Goal: Transaction & Acquisition: Purchase product/service

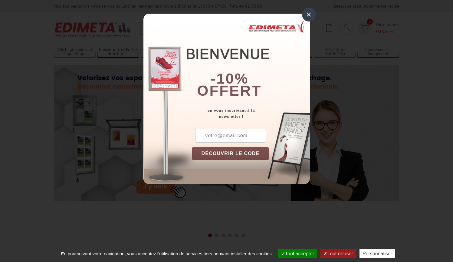
click at [227, 137] on input "text" at bounding box center [230, 136] width 71 height 14
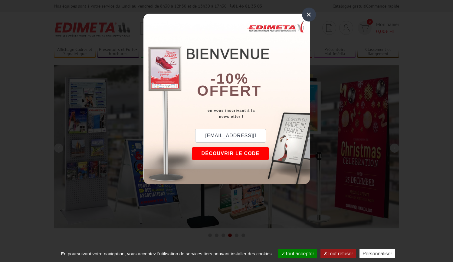
type input "fabiennecliment30@gmail.com"
click at [224, 153] on button "DÉCOUVRIR LE CODE" at bounding box center [230, 153] width 77 height 13
click at [224, 153] on button "Copier le code" at bounding box center [225, 153] width 66 height 13
click at [239, 152] on button "Continuer sur edimeta.fr" at bounding box center [247, 153] width 111 height 13
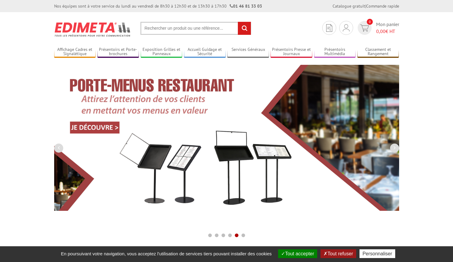
click at [163, 29] on input "text" at bounding box center [195, 28] width 111 height 13
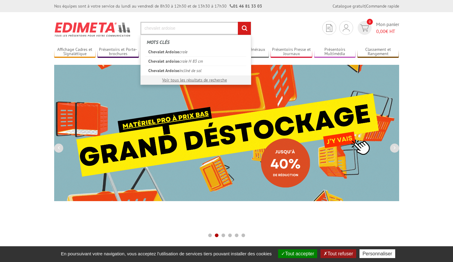
type input "chevalet ardoise"
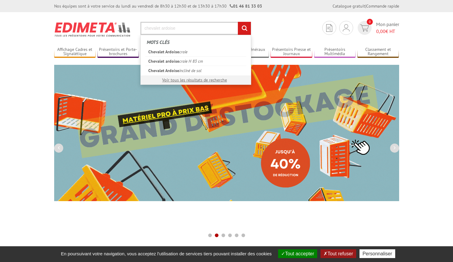
click at [244, 28] on input "rechercher" at bounding box center [244, 28] width 13 height 13
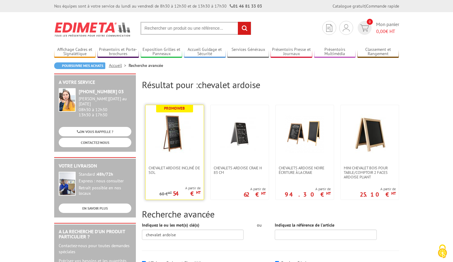
click at [163, 156] on link at bounding box center [175, 135] width 58 height 61
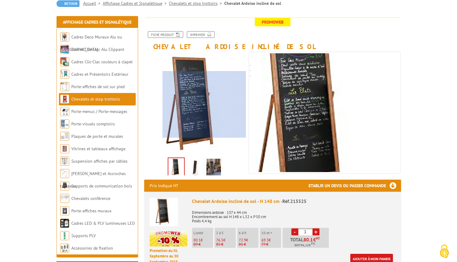
scroll to position [104, 0]
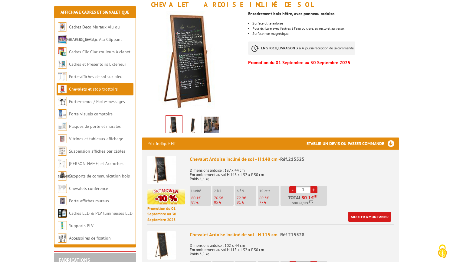
click at [220, 197] on span "76.5" at bounding box center [217, 197] width 7 height 5
click at [315, 189] on link "+" at bounding box center [313, 189] width 7 height 7
type input "2"
click at [371, 214] on link "Ajouter à mon panier" at bounding box center [369, 216] width 43 height 10
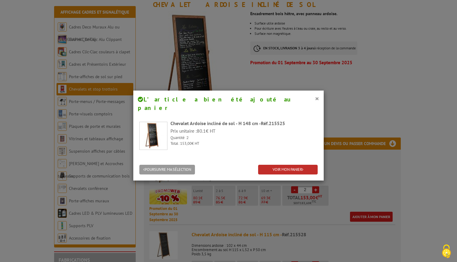
click at [289, 165] on link "VOIR MON PANIER" at bounding box center [288, 170] width 60 height 10
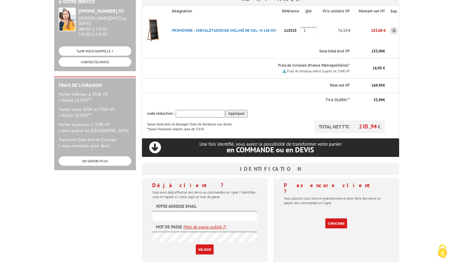
scroll to position [117, 0]
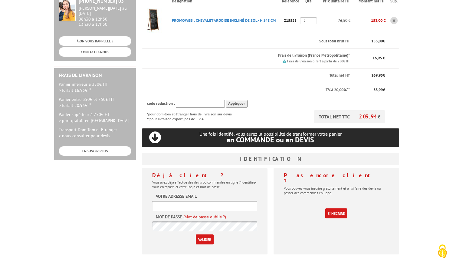
click at [334, 208] on link "S'inscrire" at bounding box center [336, 213] width 22 height 10
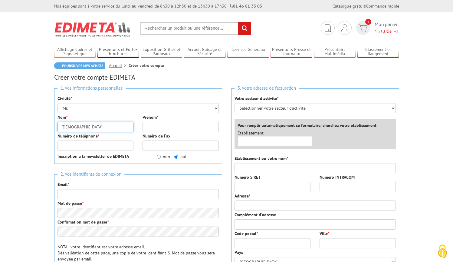
type input "[DEMOGRAPHIC_DATA]"
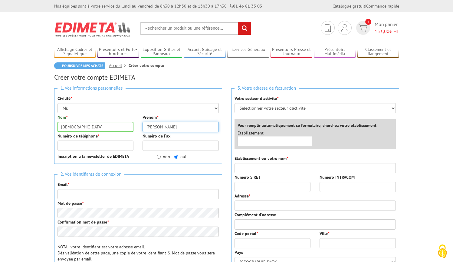
type input "[PERSON_NAME]"
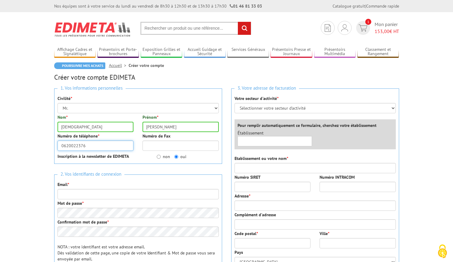
type input "0620022376"
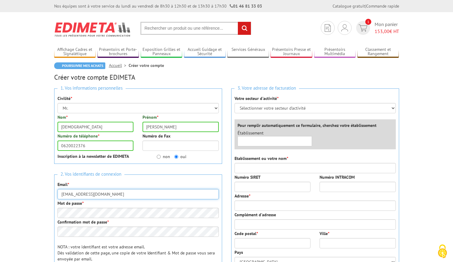
type input "[EMAIL_ADDRESS][DOMAIN_NAME]"
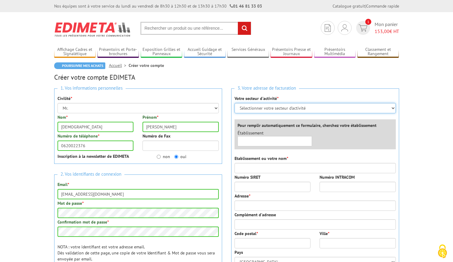
select select "877"
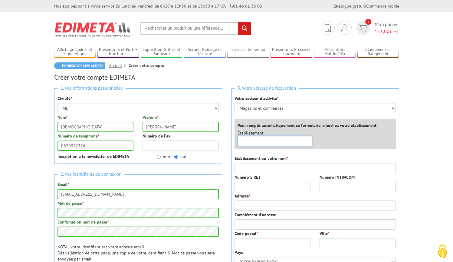
click at [293, 141] on input "text" at bounding box center [274, 141] width 75 height 10
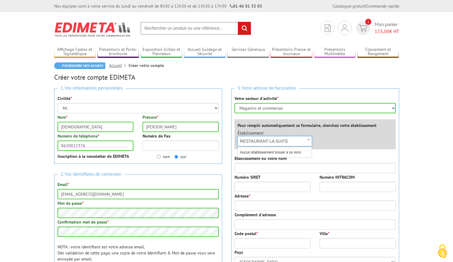
type input "RESTAURANT LA SUITE"
click at [287, 169] on input "Etablissement ou votre nom *" at bounding box center [314, 168] width 161 height 10
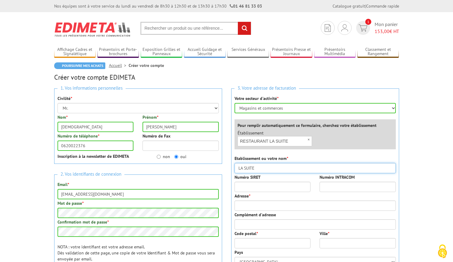
type input "LA SUITE"
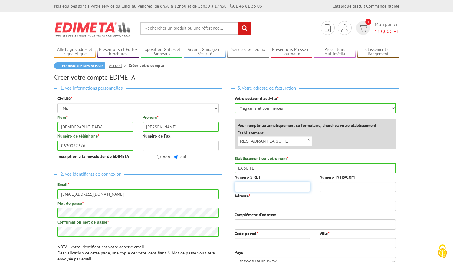
click at [286, 183] on input "Numéro SIRET" at bounding box center [272, 187] width 76 height 10
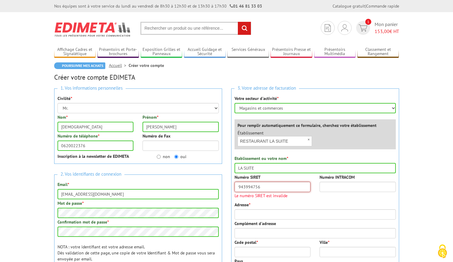
click at [272, 188] on input "943994756" at bounding box center [272, 187] width 76 height 10
type input "9"
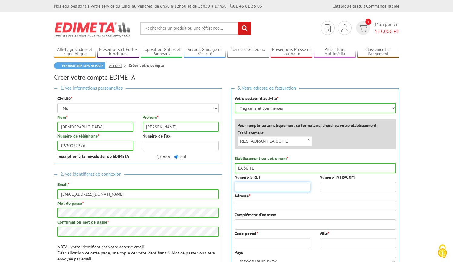
paste input "943 994 756 00"
type input "943 994 756 00"
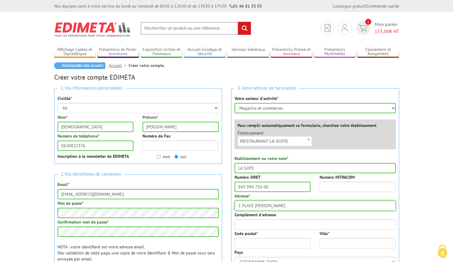
type input "1 PLACE OMER SARRAUT"
type input "82100"
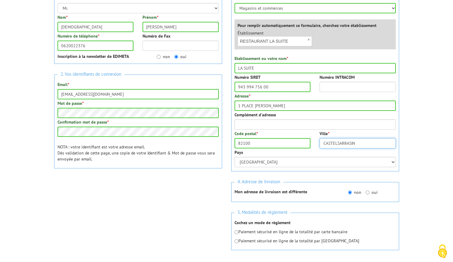
scroll to position [103, 0]
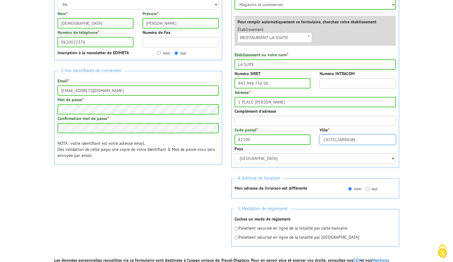
type input "CASTELSARRASIN"
click at [366, 189] on input "oui" at bounding box center [367, 189] width 4 height 4
radio input "true"
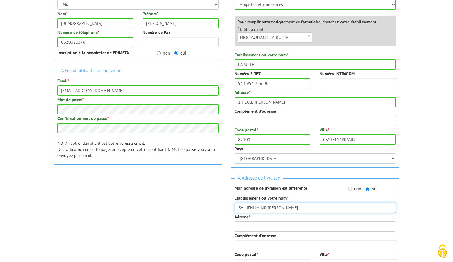
type input "SH LITHIUM MR HUGUENOT"
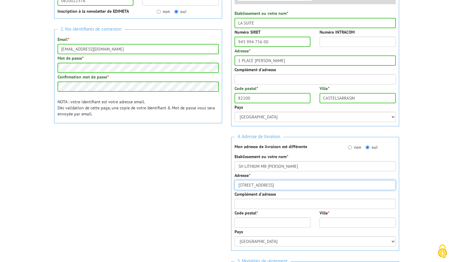
scroll to position [181, 0]
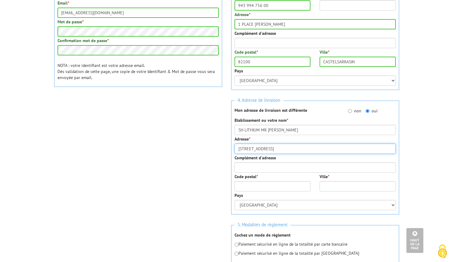
type input "1 ROUTE DE COUET"
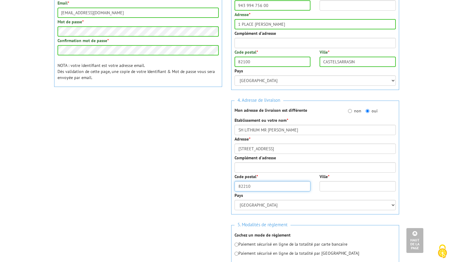
type input "82210"
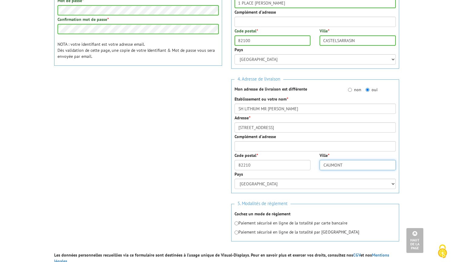
scroll to position [214, 0]
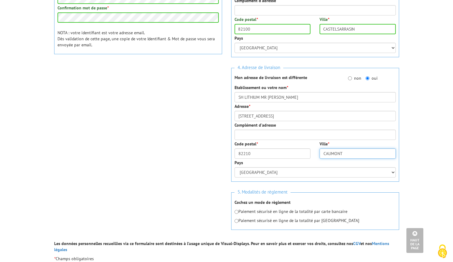
type input "CAUMONT"
click at [236, 212] on input "radio" at bounding box center [236, 212] width 4 height 4
radio input "true"
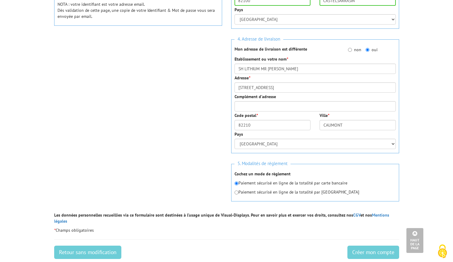
scroll to position [268, 0]
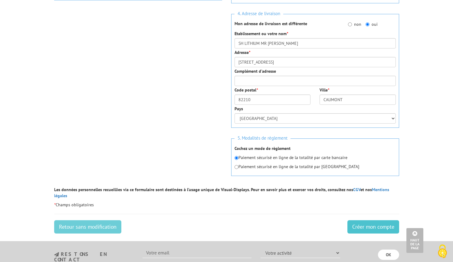
click at [379, 220] on input "Créer mon compte" at bounding box center [373, 226] width 52 height 13
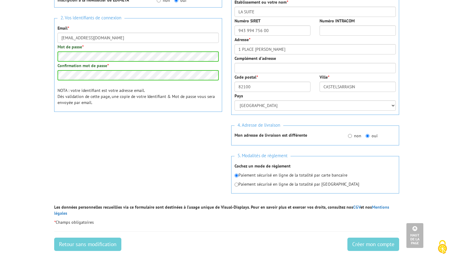
scroll to position [169, 0]
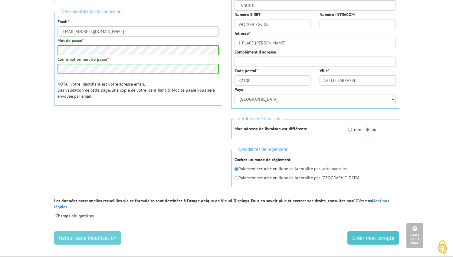
click at [370, 231] on input "Créer mon compte" at bounding box center [373, 237] width 52 height 13
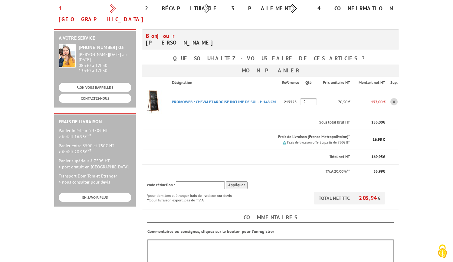
scroll to position [101, 0]
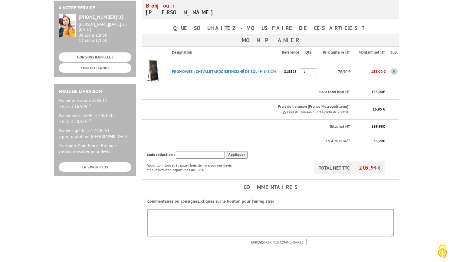
click at [192, 151] on input "text" at bounding box center [200, 155] width 49 height 8
type input "New10"
click at [230, 151] on input "Appliquer" at bounding box center [237, 155] width 22 height 8
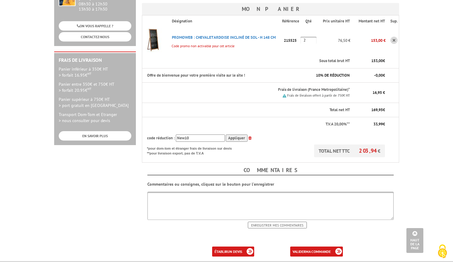
scroll to position [193, 0]
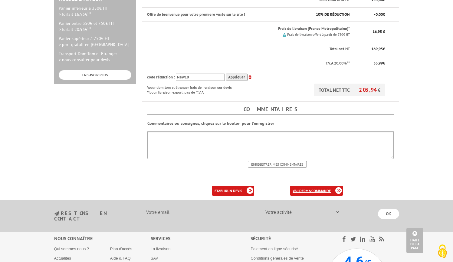
click at [317, 188] on b "ma commande" at bounding box center [318, 190] width 25 height 5
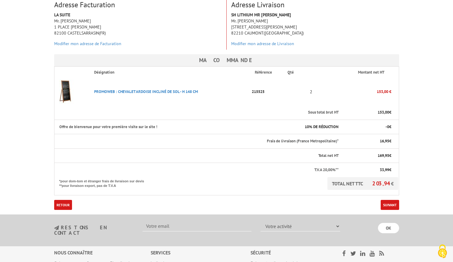
scroll to position [129, 0]
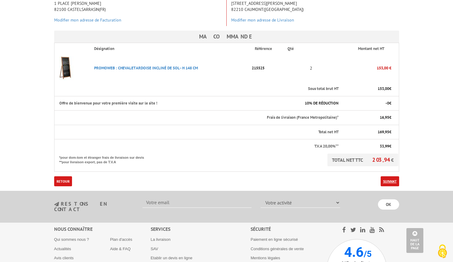
click at [389, 176] on link "Suivant" at bounding box center [390, 181] width 18 height 10
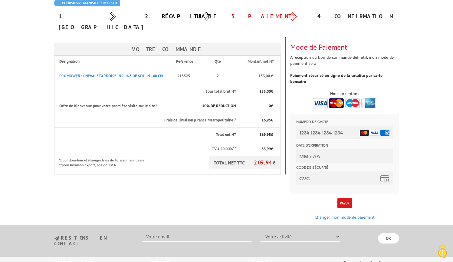
click at [311, 130] on input "Numéro de carte" at bounding box center [344, 133] width 97 height 14
type input "4979 4705 6530 6796"
click at [309, 156] on input "Date d'expiration" at bounding box center [344, 156] width 97 height 14
type input "03/28"
click at [311, 179] on input "Code de sécurité" at bounding box center [344, 178] width 97 height 14
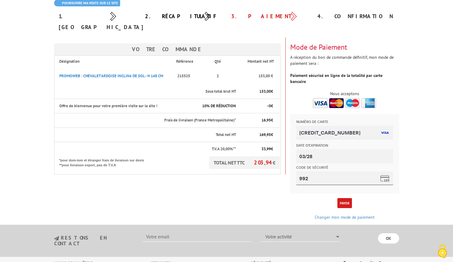
type input "992"
click at [342, 198] on button "Payer" at bounding box center [344, 203] width 15 height 10
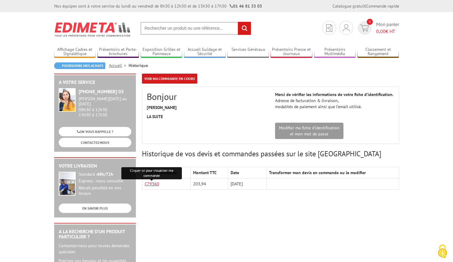
click at [146, 184] on link "C79360" at bounding box center [152, 183] width 15 height 5
